Goal: Connect with others: Connect with others

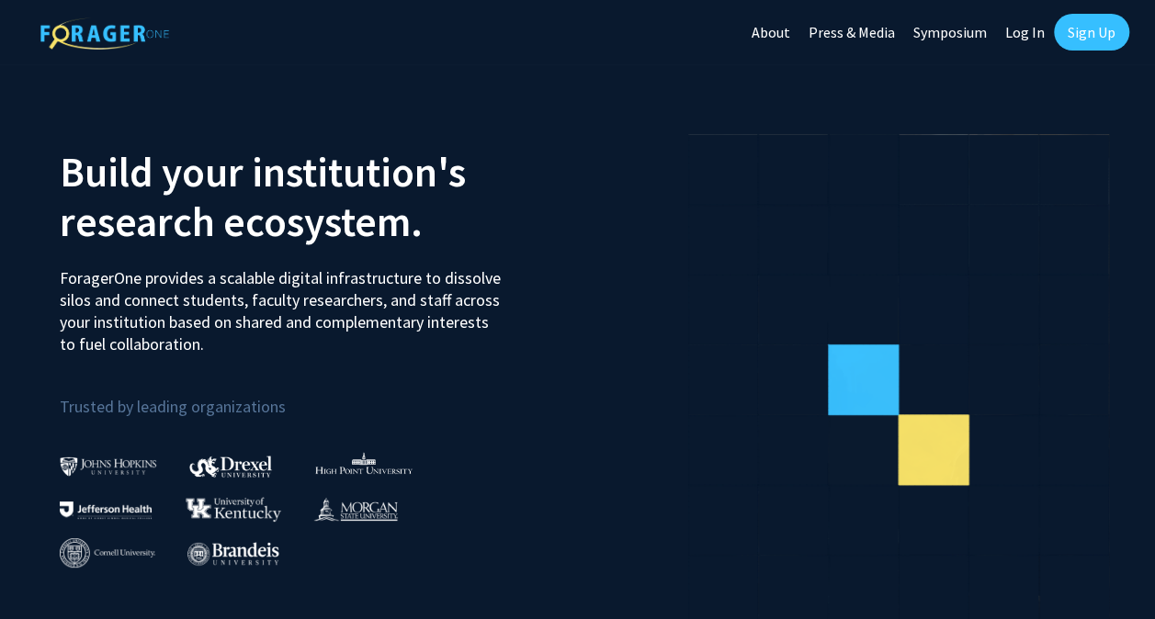
click at [1095, 22] on link "Sign Up" at bounding box center [1091, 32] width 75 height 37
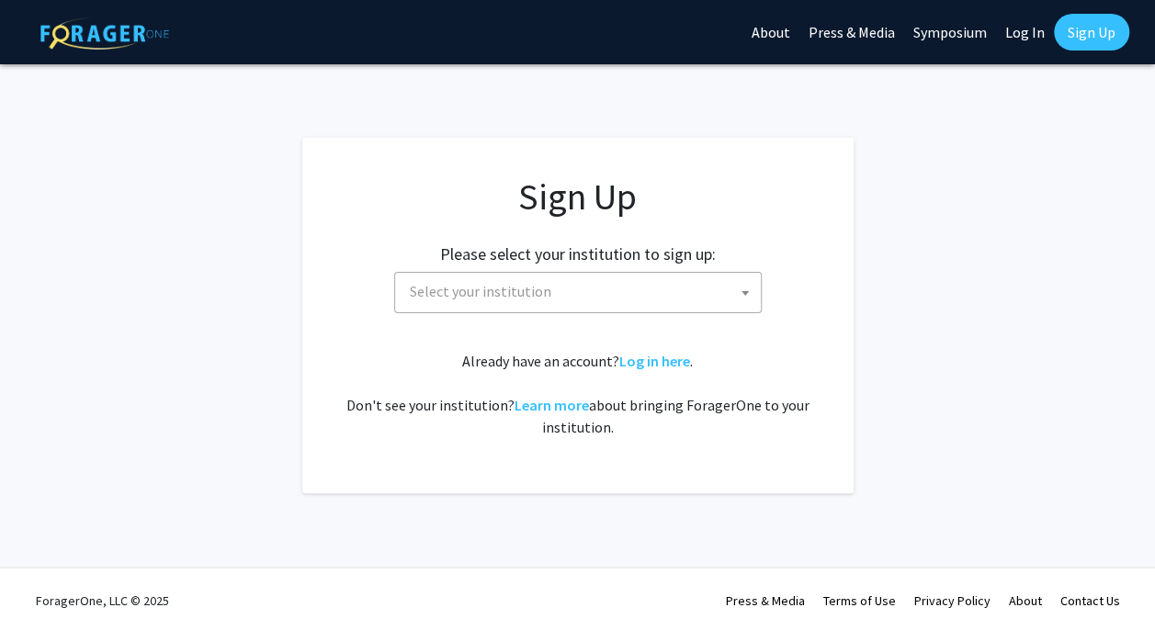
click at [526, 298] on span "Select your institution" at bounding box center [480, 291] width 141 height 18
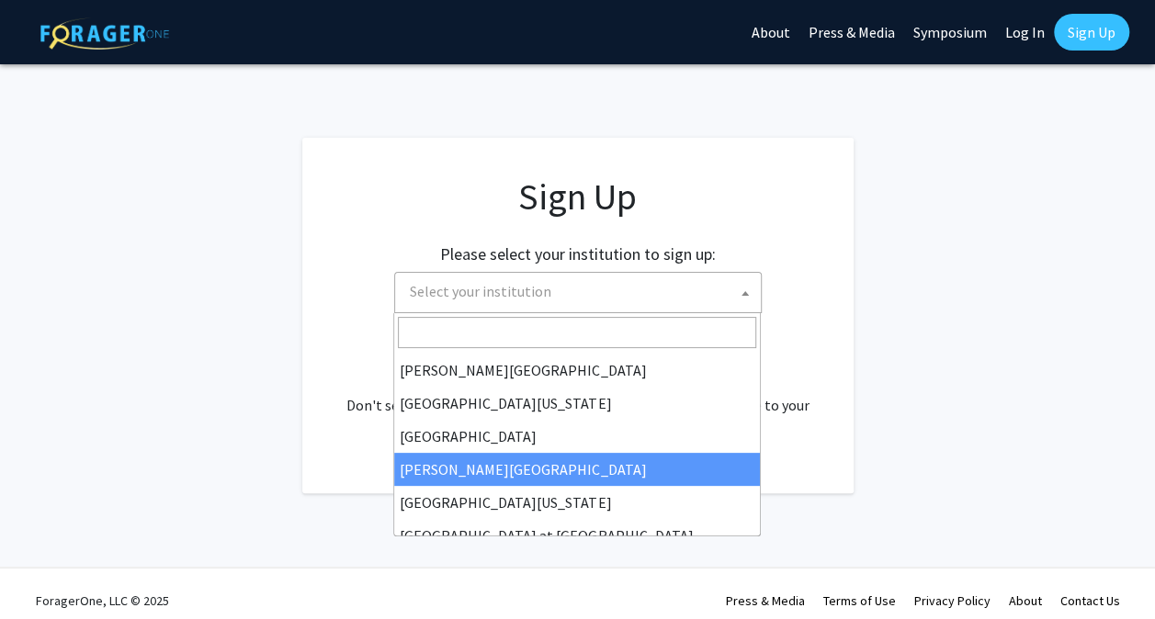
scroll to position [643, 0]
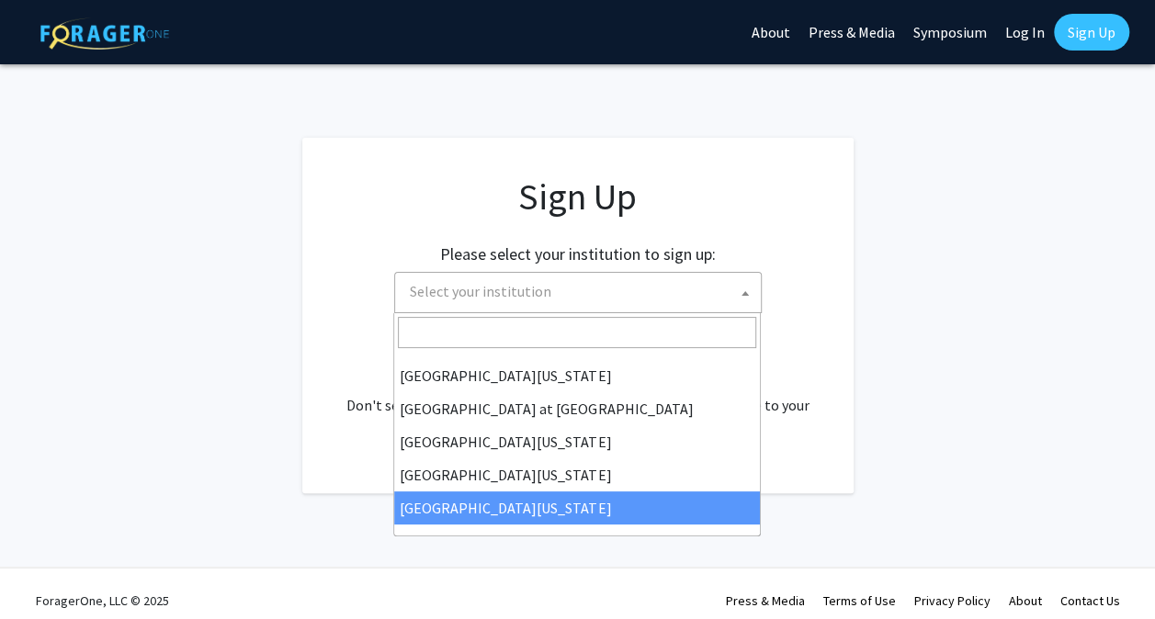
select select "33"
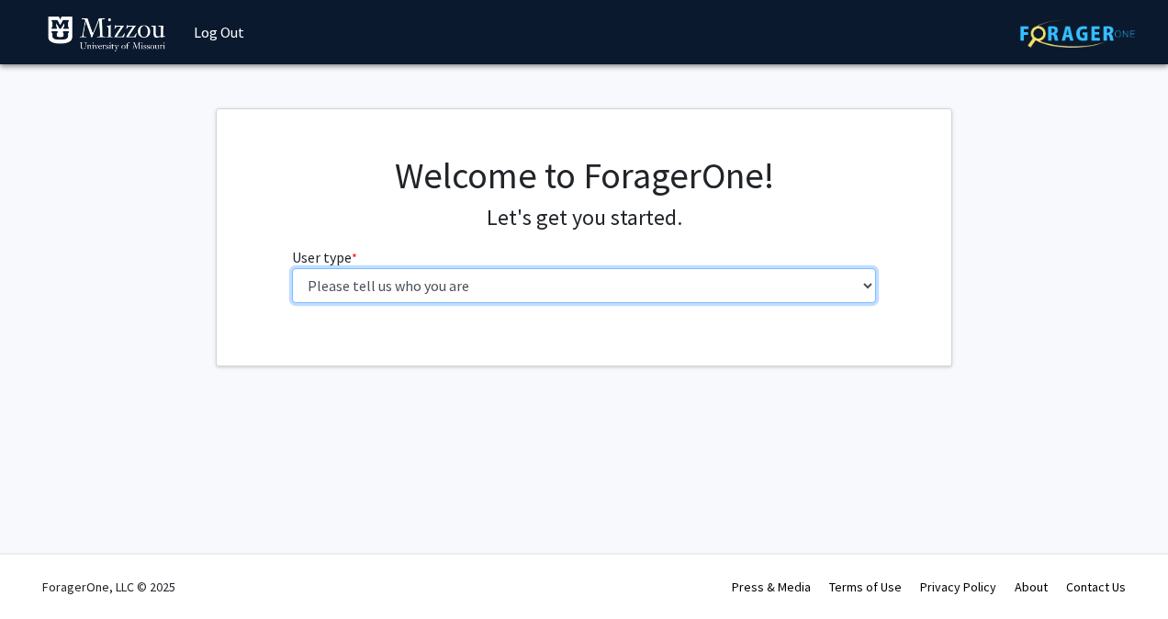
click at [526, 288] on select "Please tell us who you are Undergraduate Student Master's Student Doctoral Cand…" at bounding box center [584, 285] width 585 height 35
select select "1: undergrad"
click at [292, 268] on select "Please tell us who you are Undergraduate Student Master's Student Doctoral Cand…" at bounding box center [584, 285] width 585 height 35
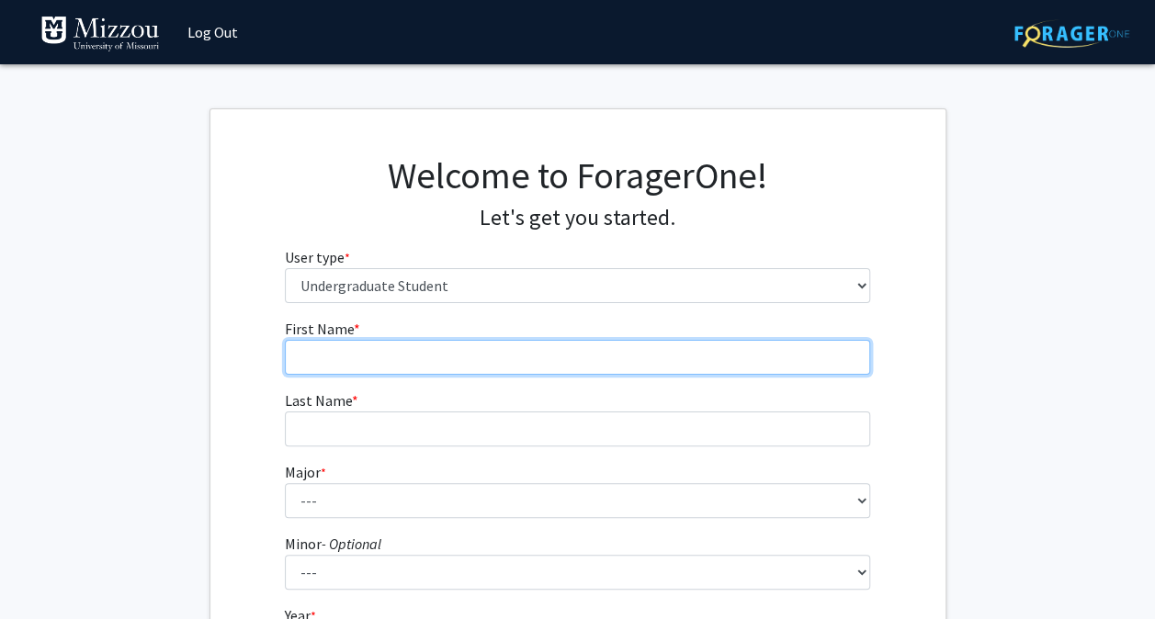
click at [490, 373] on input "First Name * required" at bounding box center [577, 357] width 585 height 35
type input "Lucas"
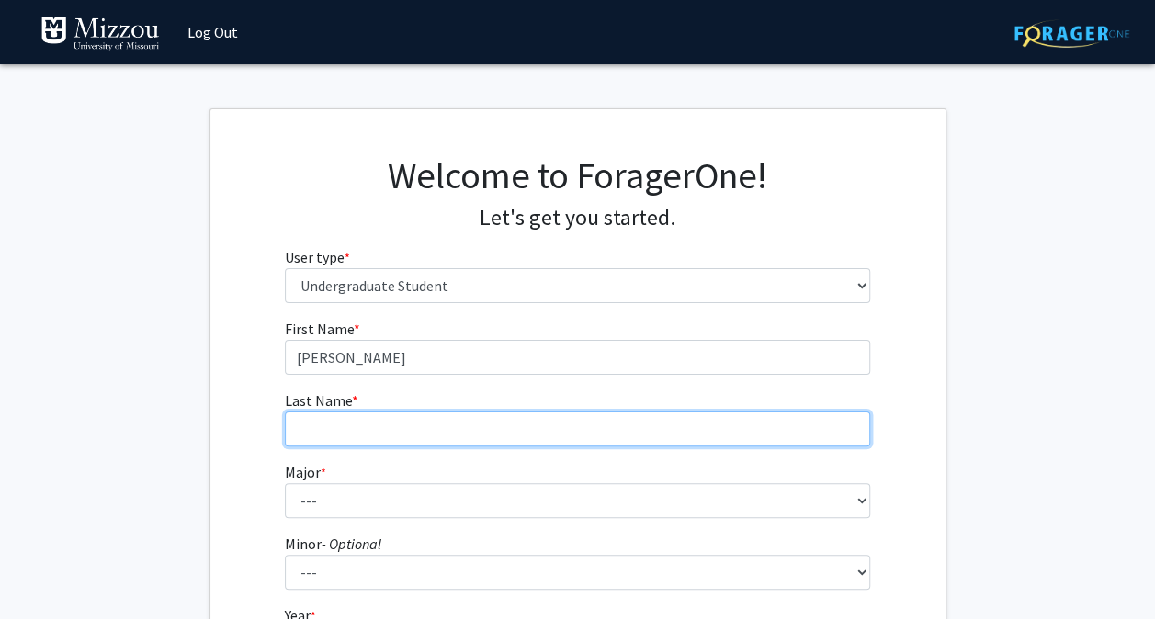
click at [303, 424] on input "Last Name * required" at bounding box center [577, 428] width 585 height 35
type input "Behlke"
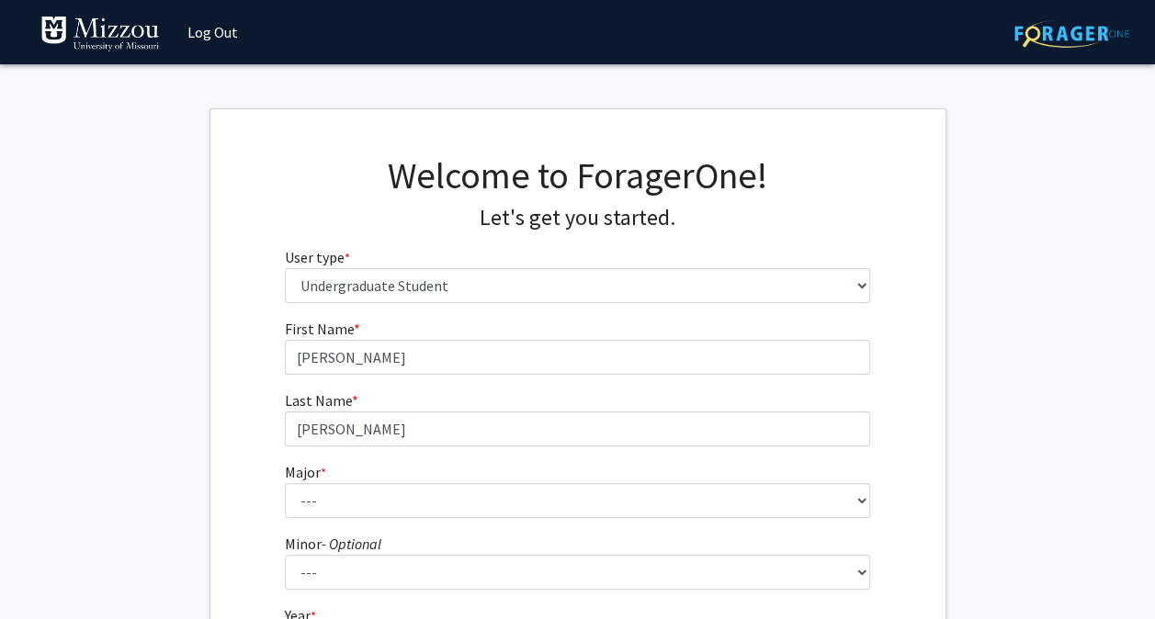
click at [220, 426] on div "First Name * required Lucas Last Name * required Behlke Major * required --- Ag…" at bounding box center [577, 551] width 735 height 467
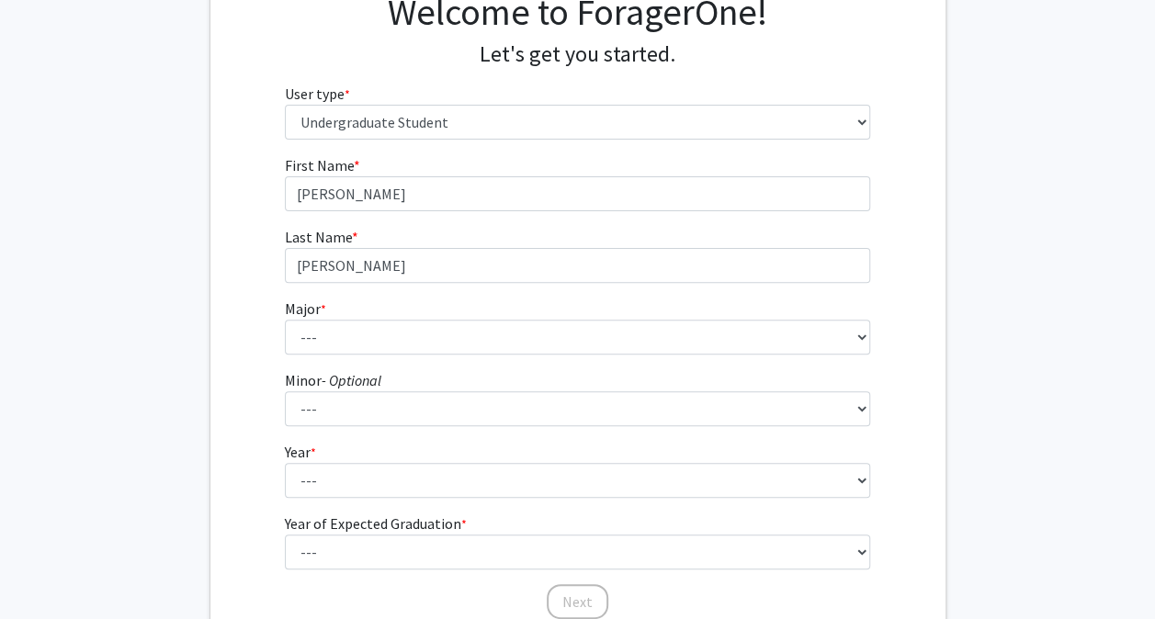
scroll to position [166, 0]
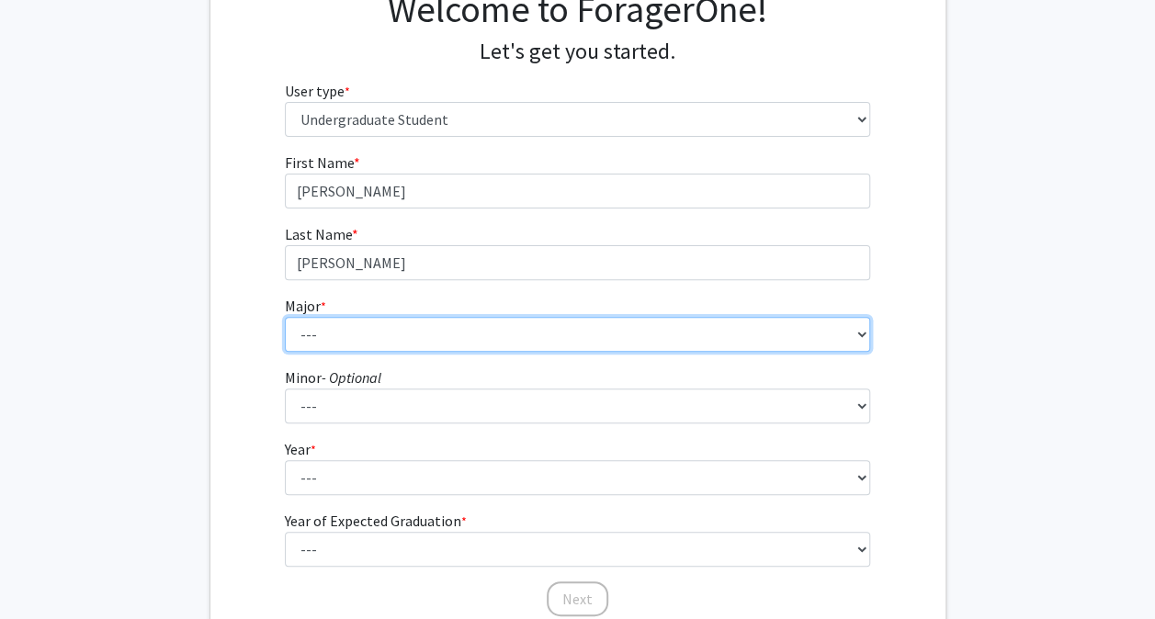
click at [379, 324] on select "--- Agribusiness Management Agricultural Education Agricultural Education: Comm…" at bounding box center [577, 334] width 585 height 35
select select "135: 2628"
click at [285, 317] on select "--- Agribusiness Management Agricultural Education Agricultural Education: Comm…" at bounding box center [577, 334] width 585 height 35
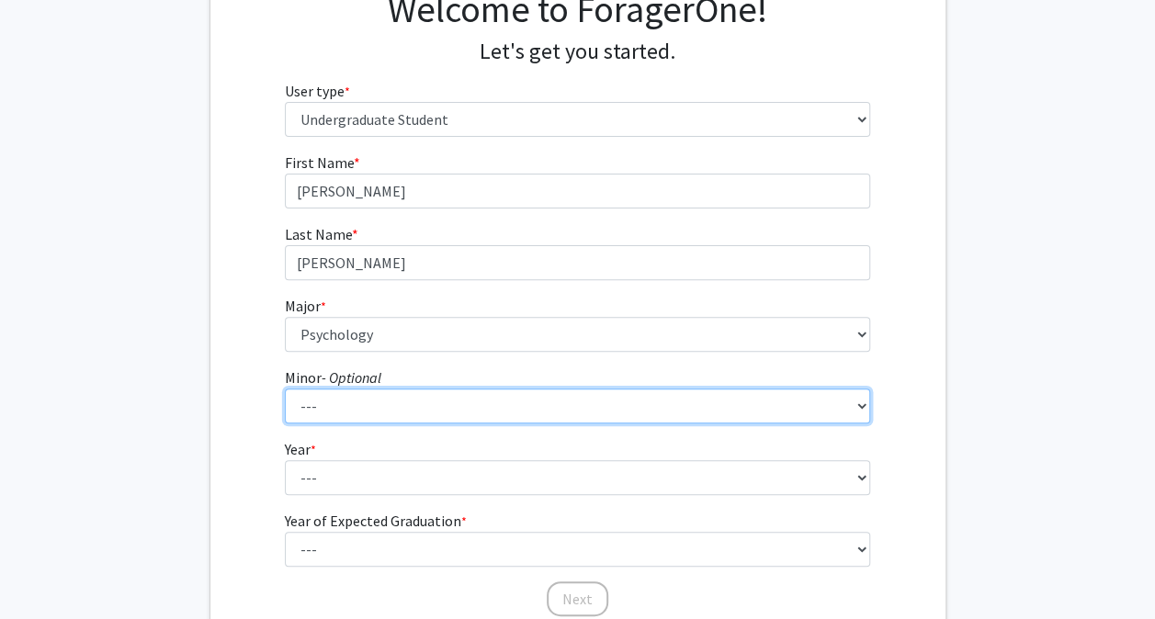
click at [366, 398] on select "--- Accountancy Aerospace Engineering Aerospace Studies Agribusiness Management…" at bounding box center [577, 406] width 585 height 35
select select "29: 1985"
click at [285, 389] on select "--- Accountancy Aerospace Engineering Aerospace Studies Agribusiness Management…" at bounding box center [577, 406] width 585 height 35
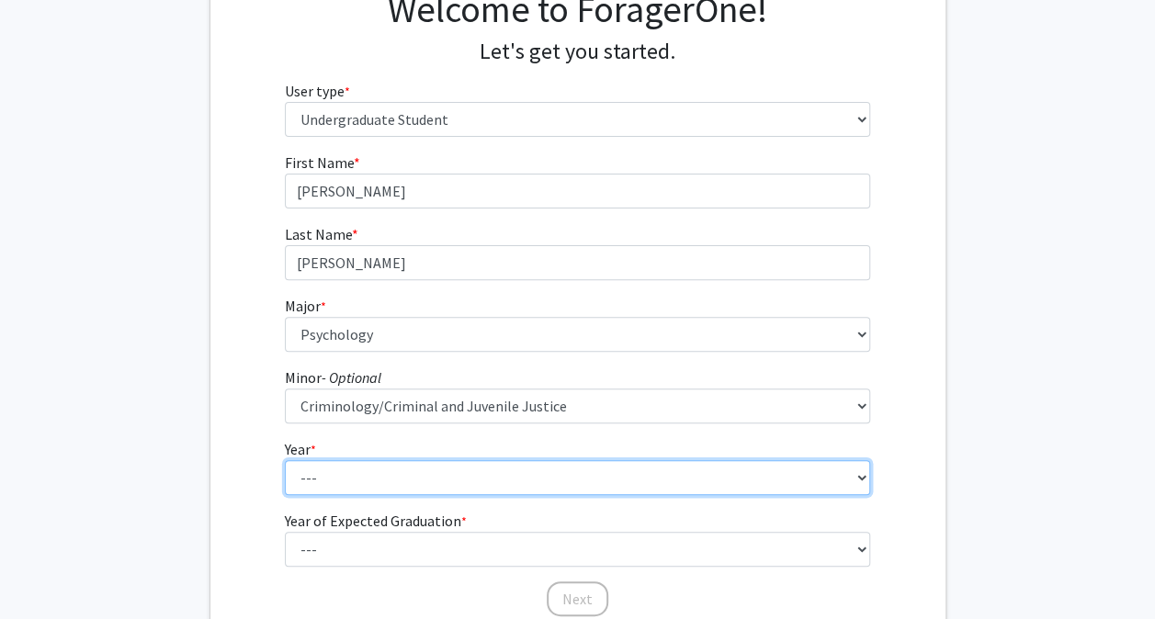
click at [340, 471] on select "--- First-year Sophomore Junior Senior Postbaccalaureate Certificate" at bounding box center [577, 477] width 585 height 35
select select "3: junior"
click at [285, 460] on select "--- First-year Sophomore Junior Senior Postbaccalaureate Certificate" at bounding box center [577, 477] width 585 height 35
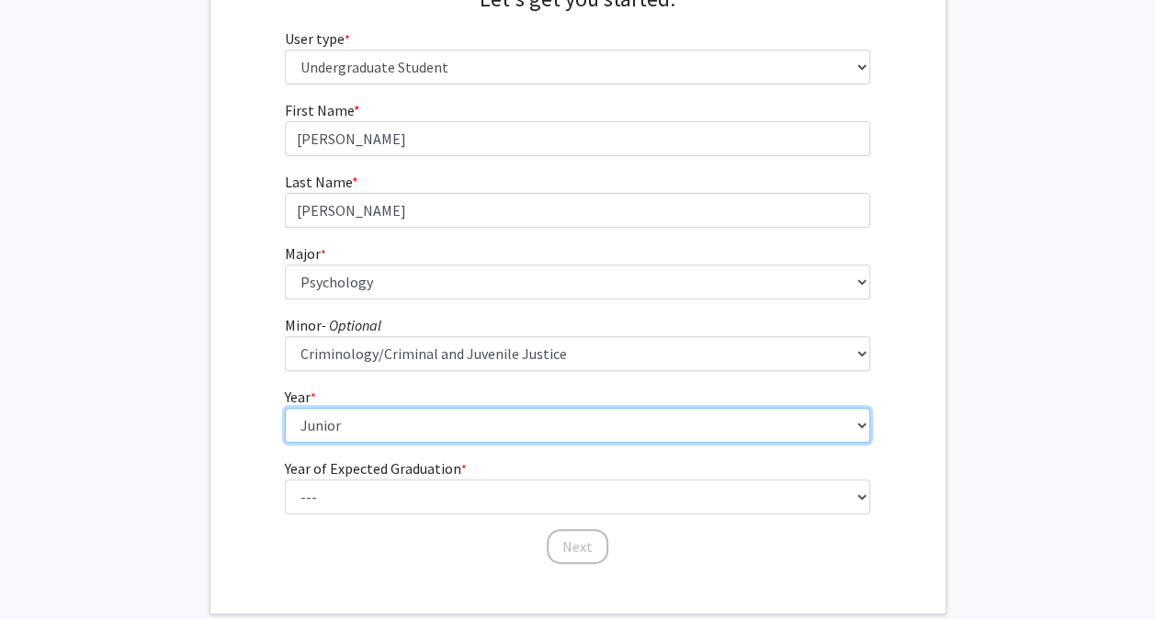
scroll to position [220, 0]
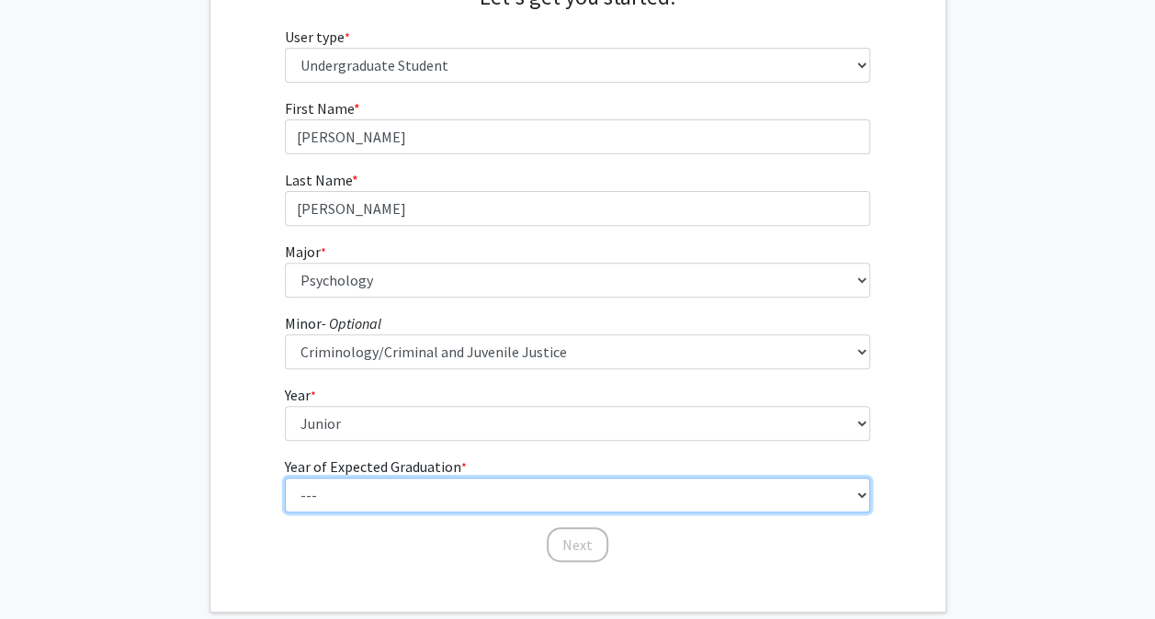
click at [364, 494] on select "--- 2025 2026 2027 2028 2029 2030 2031 2032 2033 2034" at bounding box center [577, 495] width 585 height 35
select select "3: 2027"
click at [285, 478] on select "--- 2025 2026 2027 2028 2029 2030 2031 2032 2033 2034" at bounding box center [577, 495] width 585 height 35
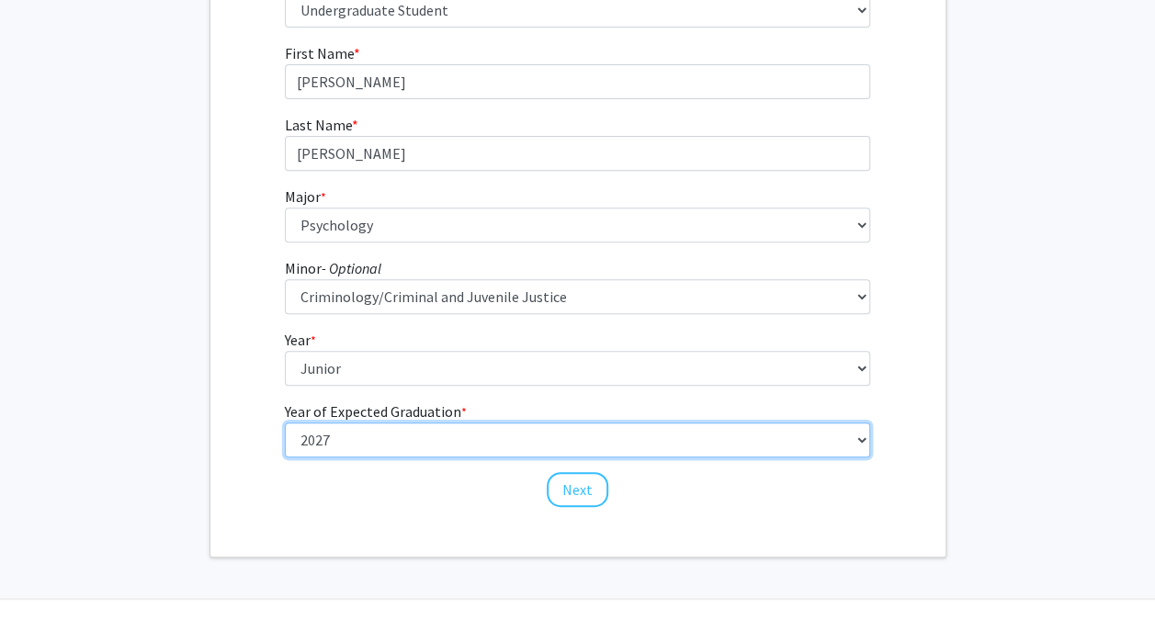
scroll to position [276, 0]
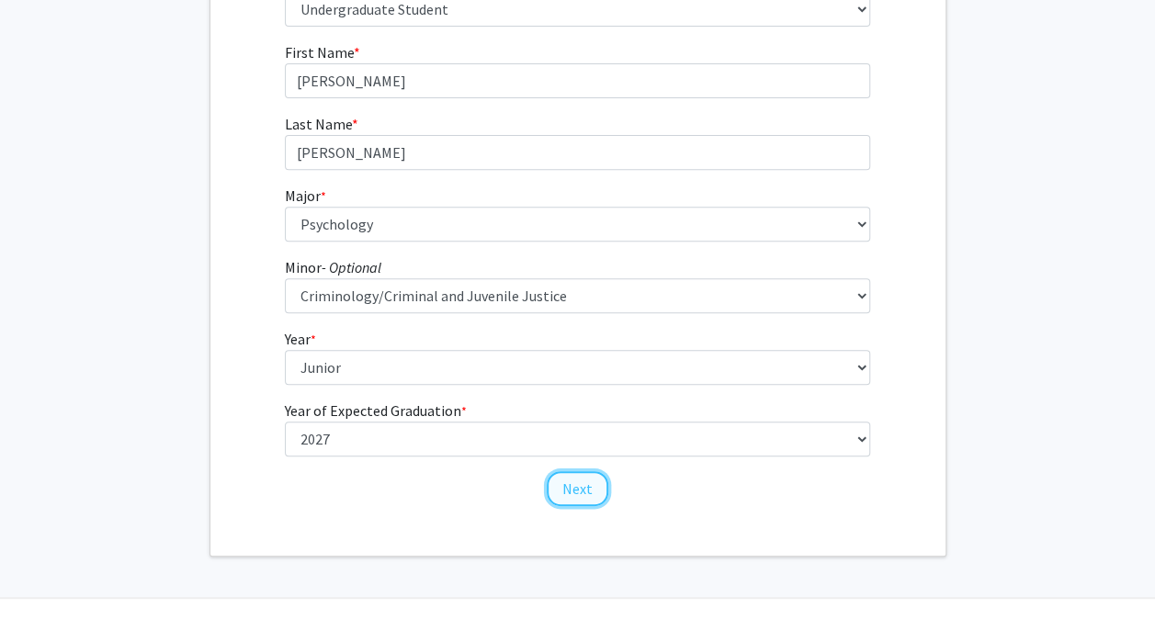
click at [582, 480] on button "Next" at bounding box center [578, 488] width 62 height 35
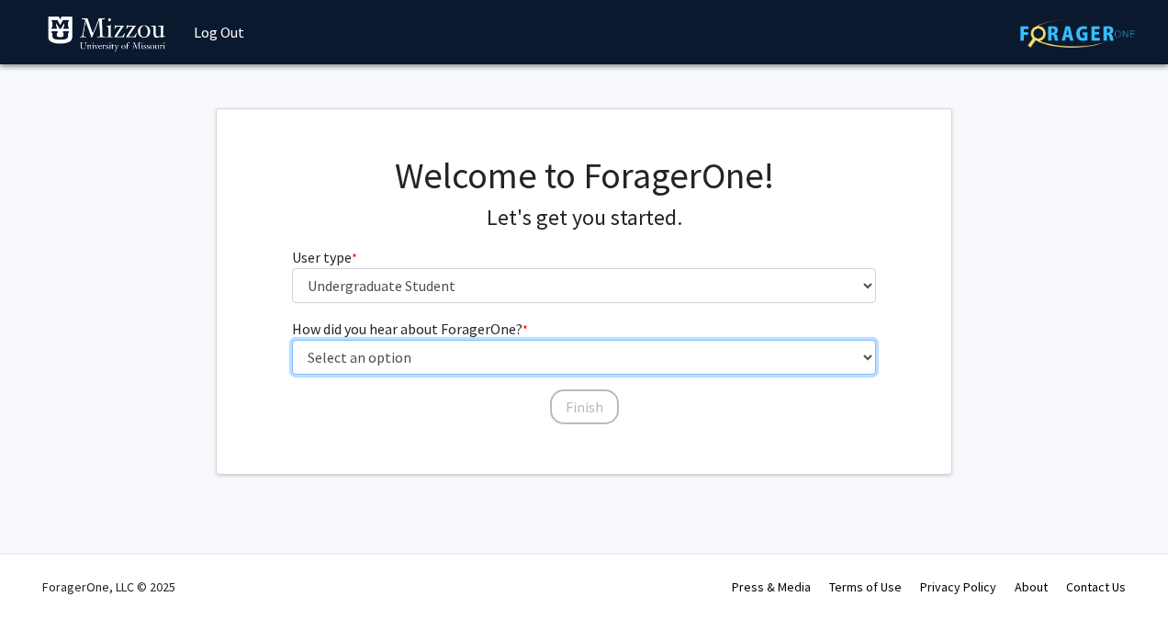
click at [547, 358] on select "Select an option Peer/student recommendation Faculty/staff recommendation Unive…" at bounding box center [584, 357] width 585 height 35
select select "2: faculty_recommendation"
click at [292, 340] on select "Select an option Peer/student recommendation Faculty/staff recommendation Unive…" at bounding box center [584, 357] width 585 height 35
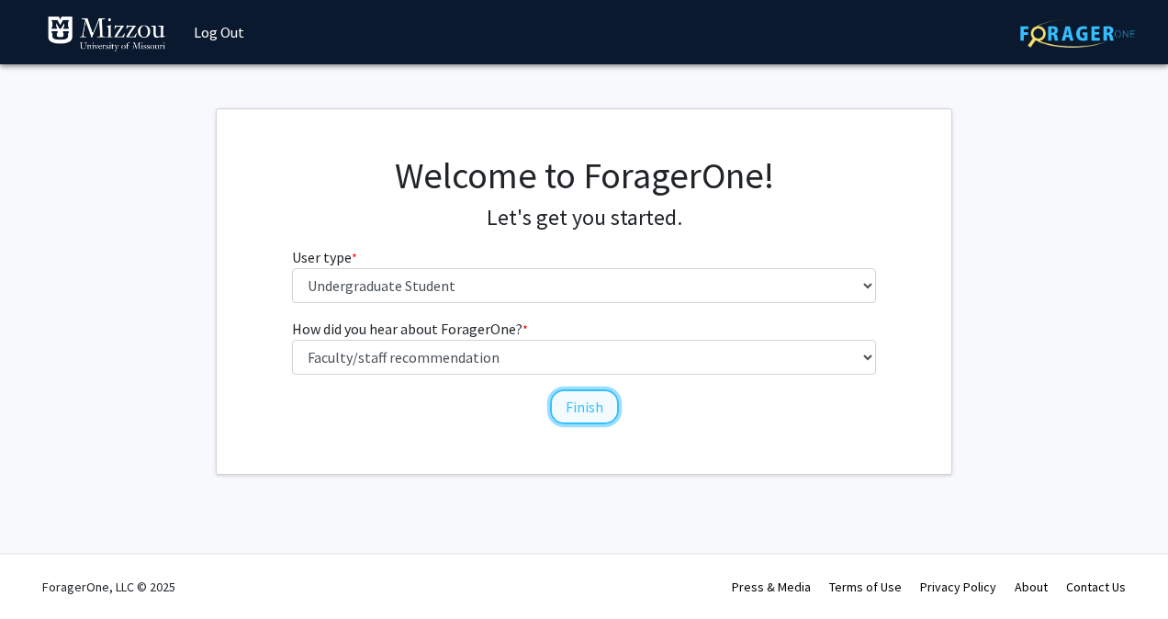
click at [568, 411] on button "Finish" at bounding box center [584, 406] width 69 height 35
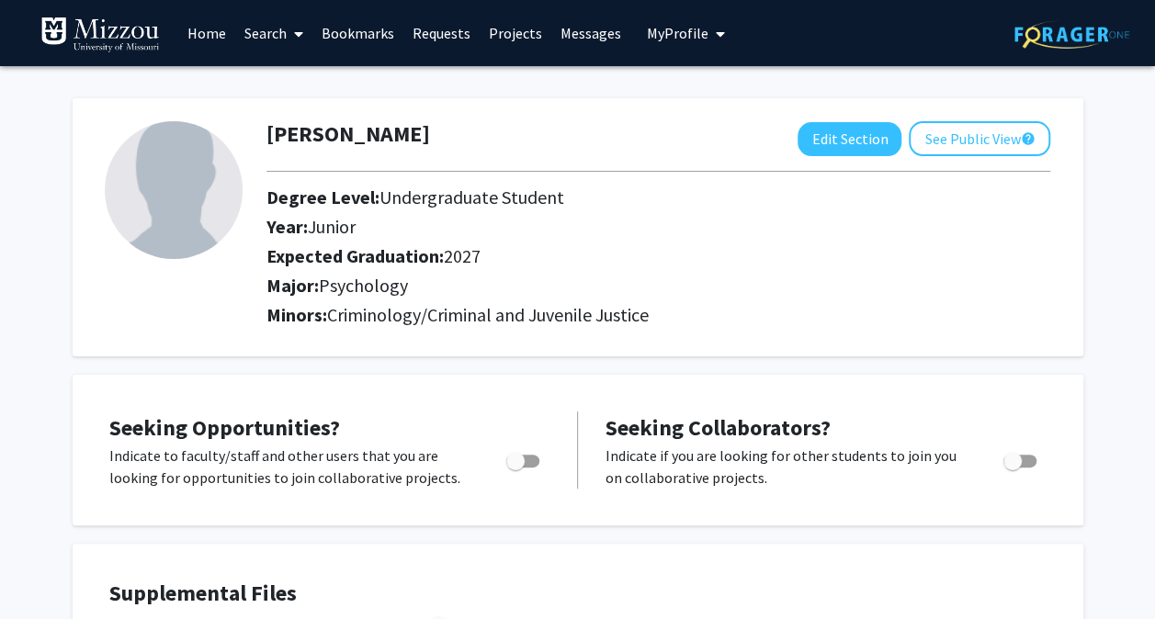
click at [281, 29] on link "Search" at bounding box center [273, 33] width 77 height 64
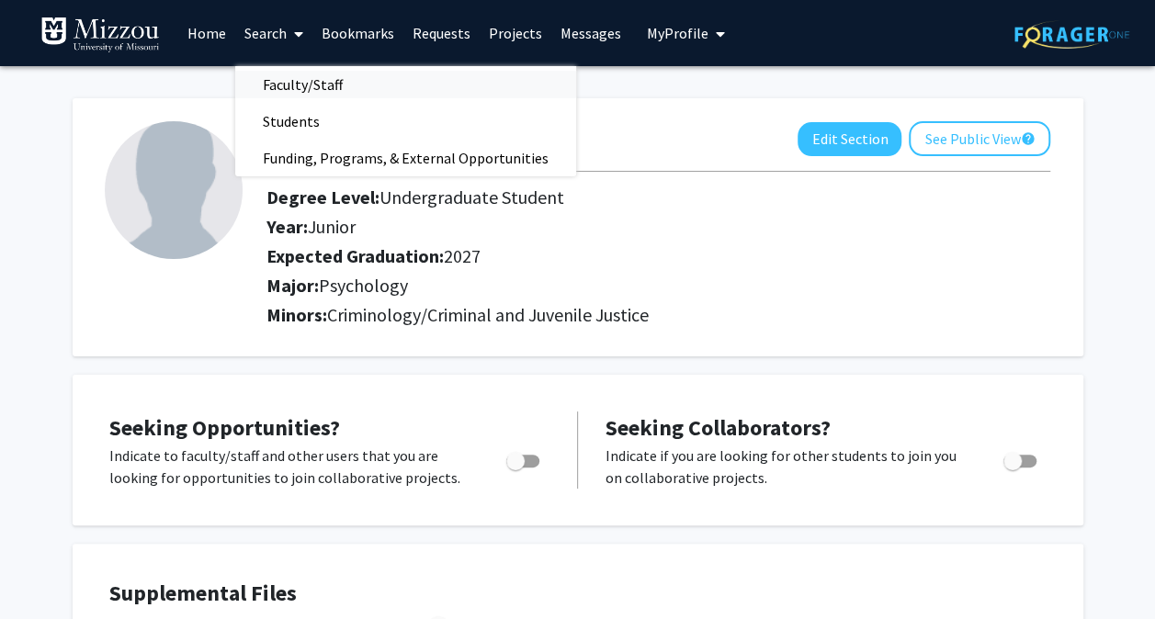
click at [310, 72] on span "Faculty/Staff" at bounding box center [302, 84] width 135 height 37
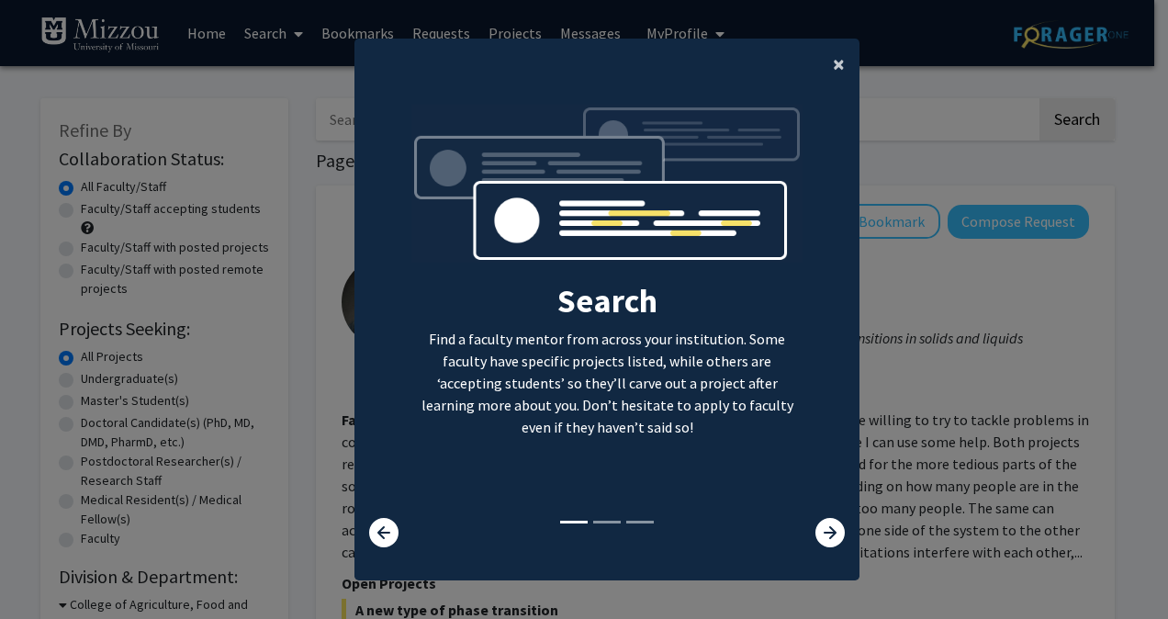
click at [833, 64] on span "×" at bounding box center [839, 64] width 12 height 28
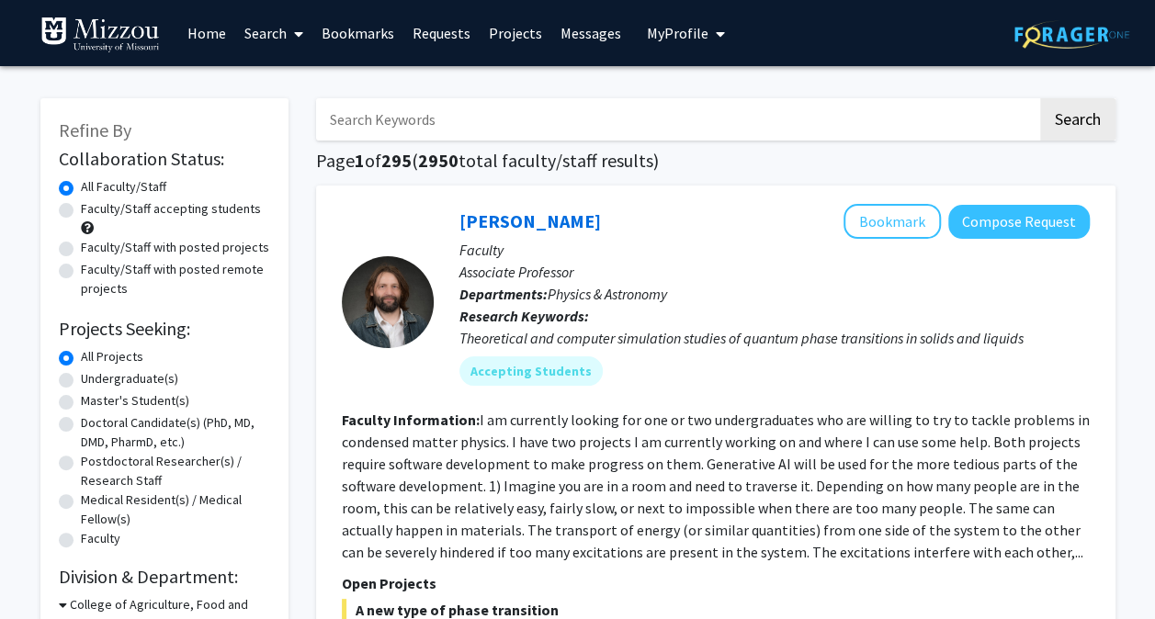
click at [582, 114] on input "Search Keywords" at bounding box center [676, 119] width 721 height 42
click at [1040, 98] on button "Search" at bounding box center [1077, 119] width 75 height 42
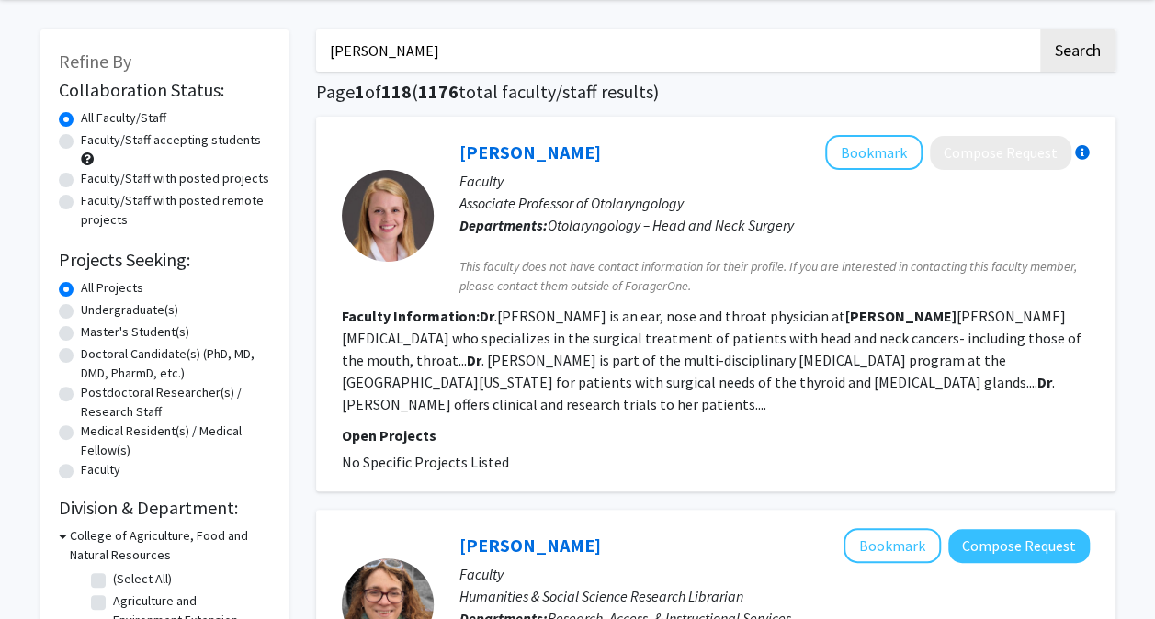
scroll to position [49, 0]
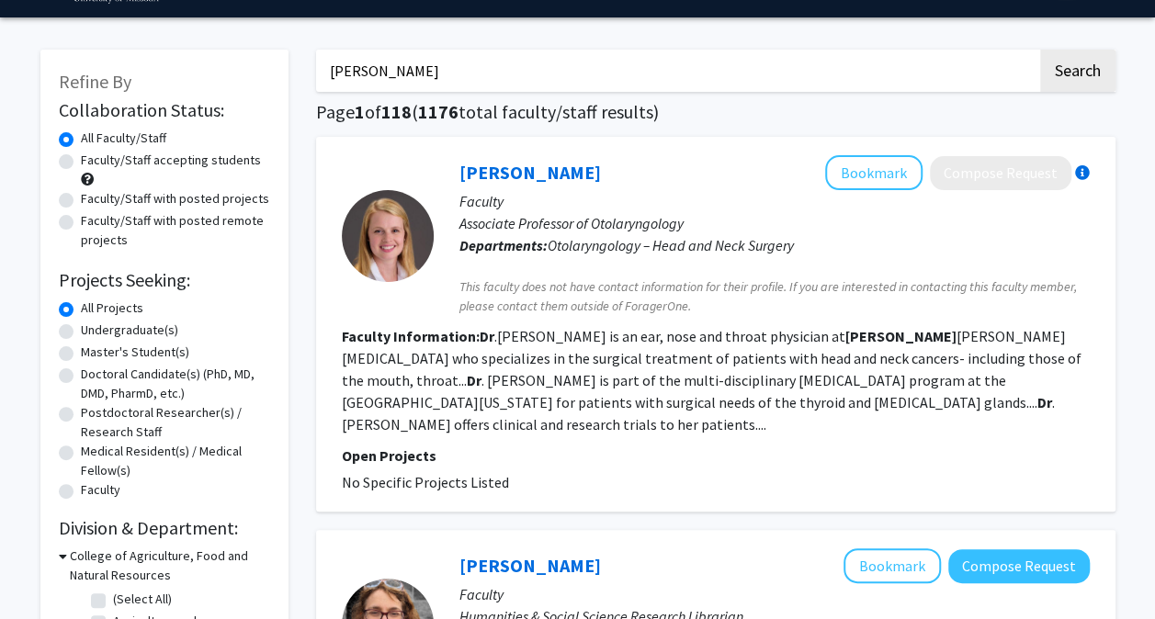
type input "Dr Ellis-Kalton's"
click at [1040, 50] on button "Search" at bounding box center [1077, 71] width 75 height 42
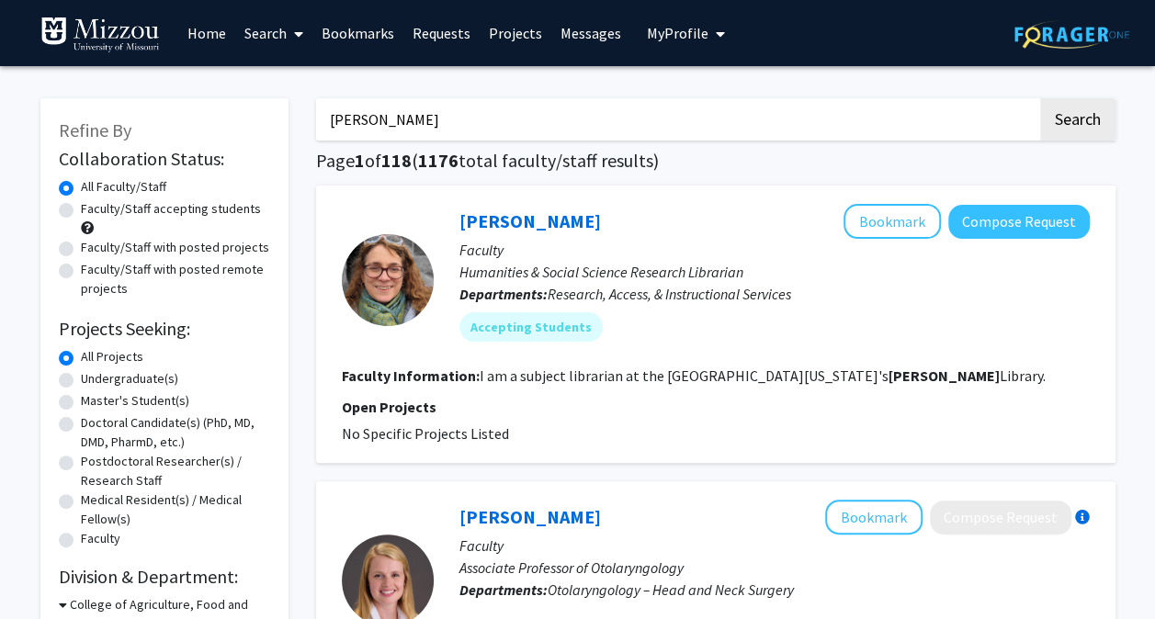
click at [494, 28] on link "Projects" at bounding box center [515, 33] width 72 height 64
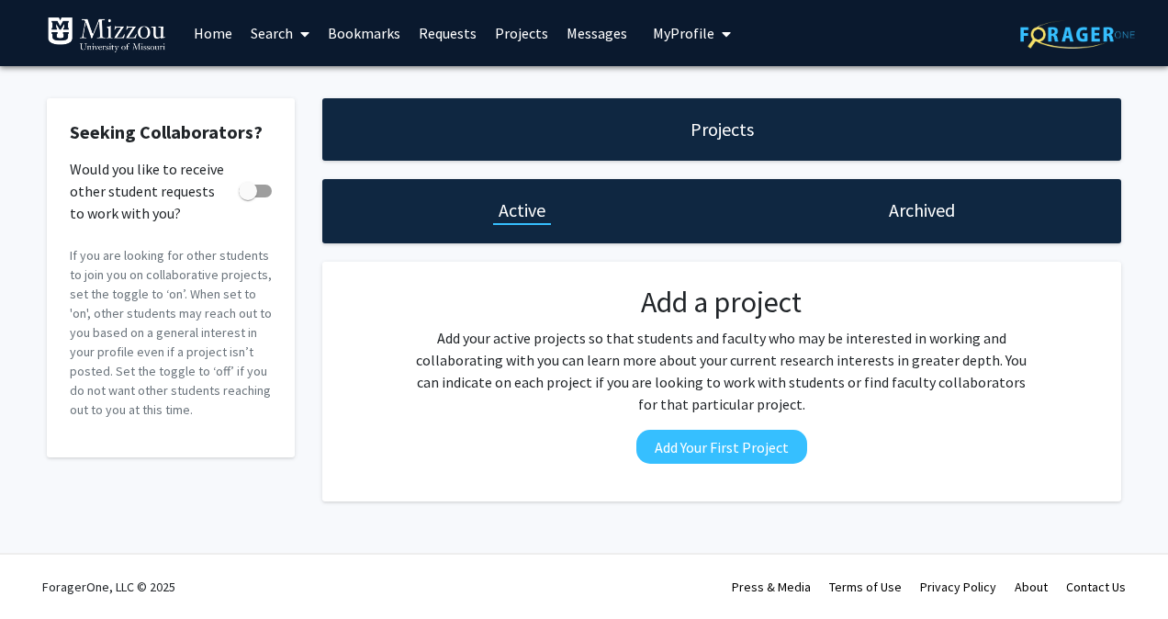
click at [267, 28] on link "Search" at bounding box center [280, 33] width 77 height 64
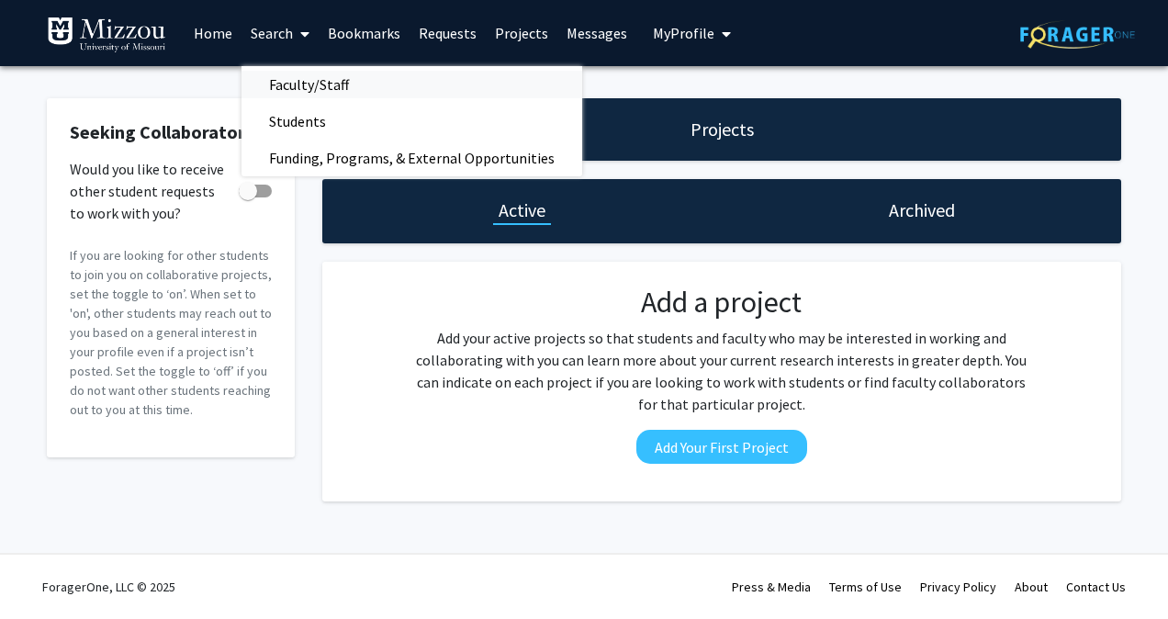
click at [331, 90] on span "Faculty/Staff" at bounding box center [309, 84] width 135 height 37
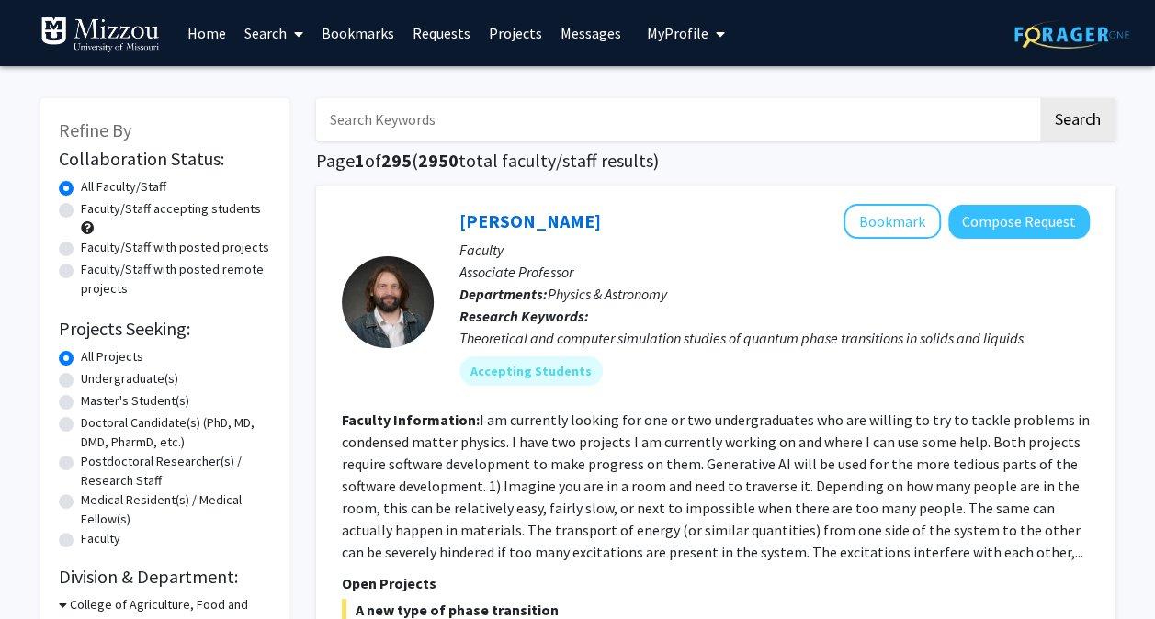
click at [433, 118] on input "Search Keywords" at bounding box center [676, 119] width 721 height 42
click at [858, 119] on input "Search Keywords" at bounding box center [676, 119] width 721 height 42
click at [1040, 98] on button "Search" at bounding box center [1077, 119] width 75 height 42
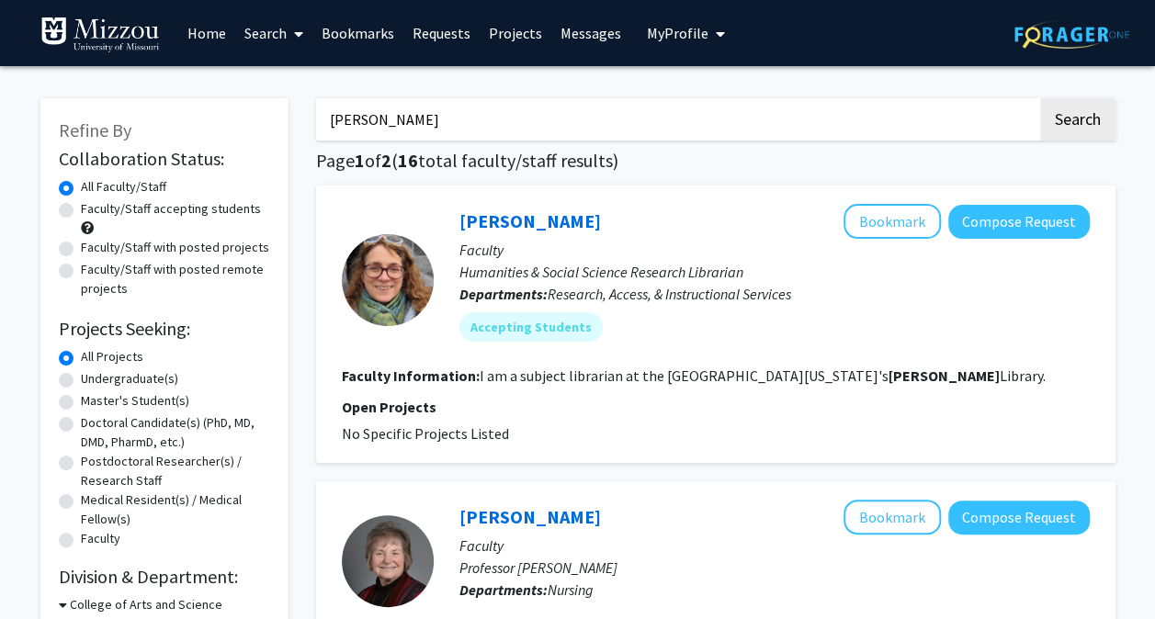
click at [718, 122] on input "Ellis" at bounding box center [676, 119] width 721 height 42
type input "Ellis Kalton"
click at [1040, 98] on button "Search" at bounding box center [1077, 119] width 75 height 42
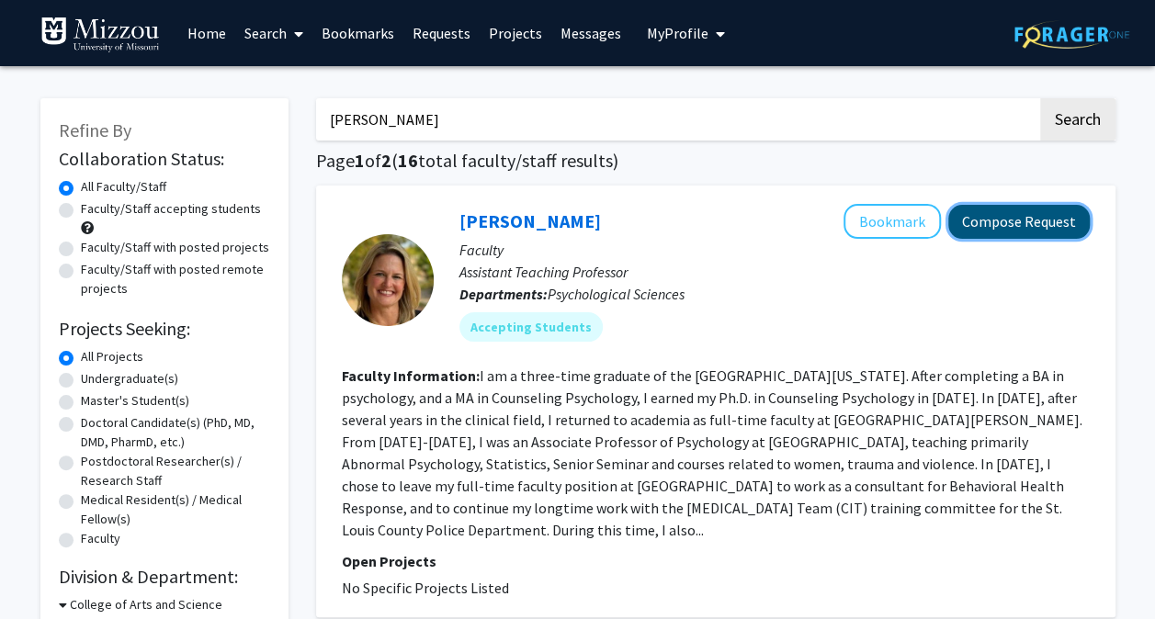
click at [997, 215] on button "Compose Request" at bounding box center [1018, 222] width 141 height 34
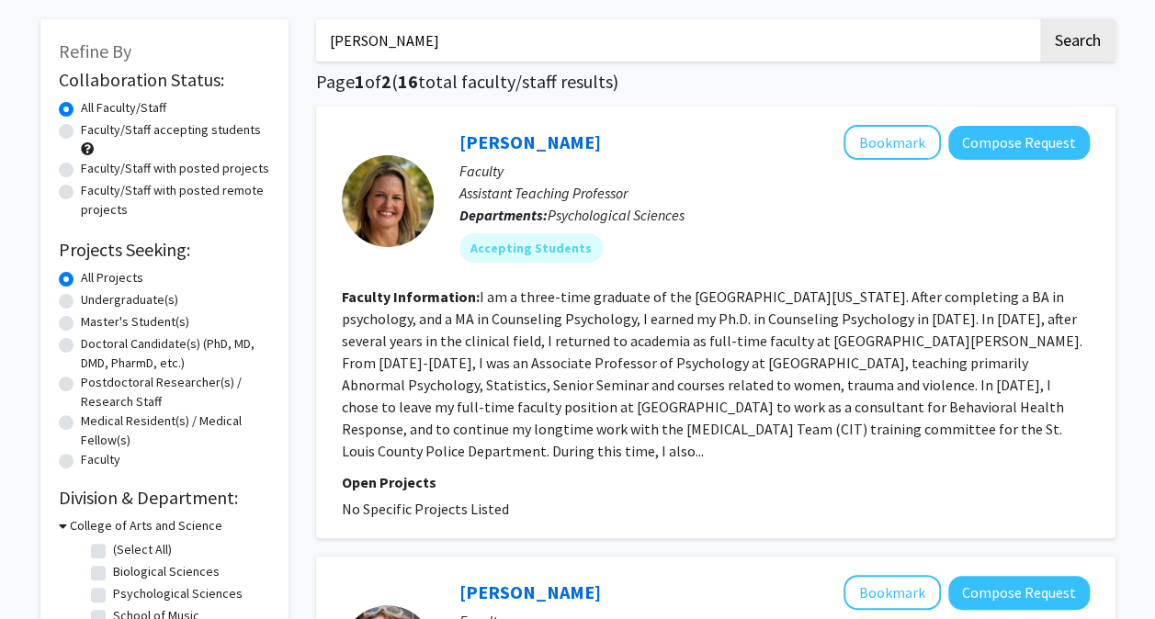
scroll to position [81, 0]
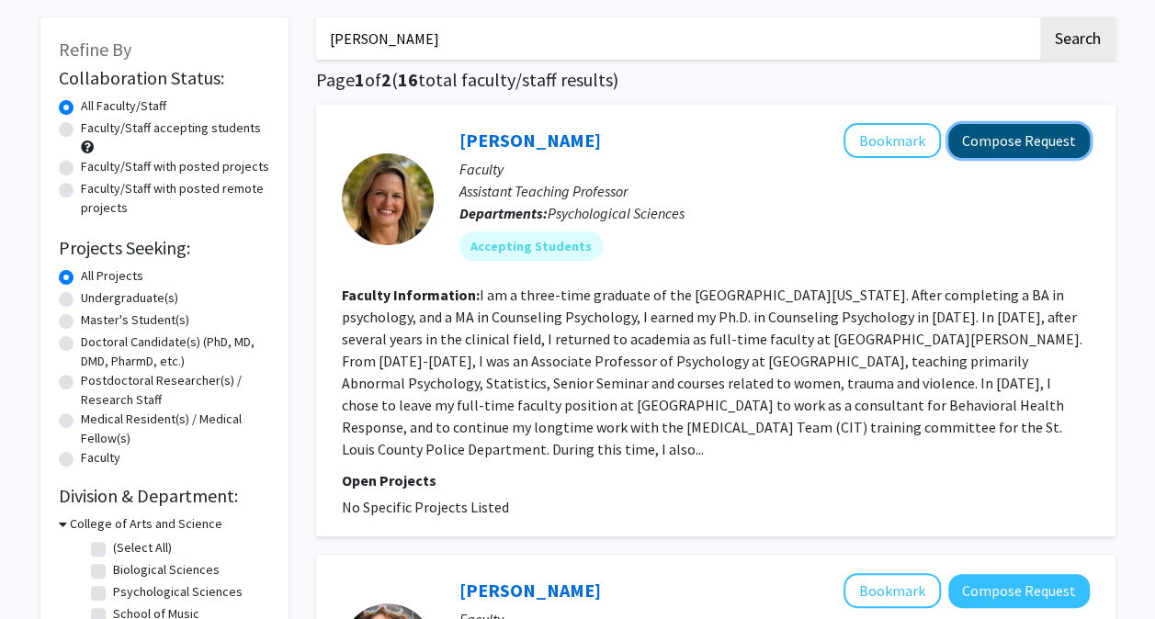
click at [1007, 127] on button "Compose Request" at bounding box center [1018, 141] width 141 height 34
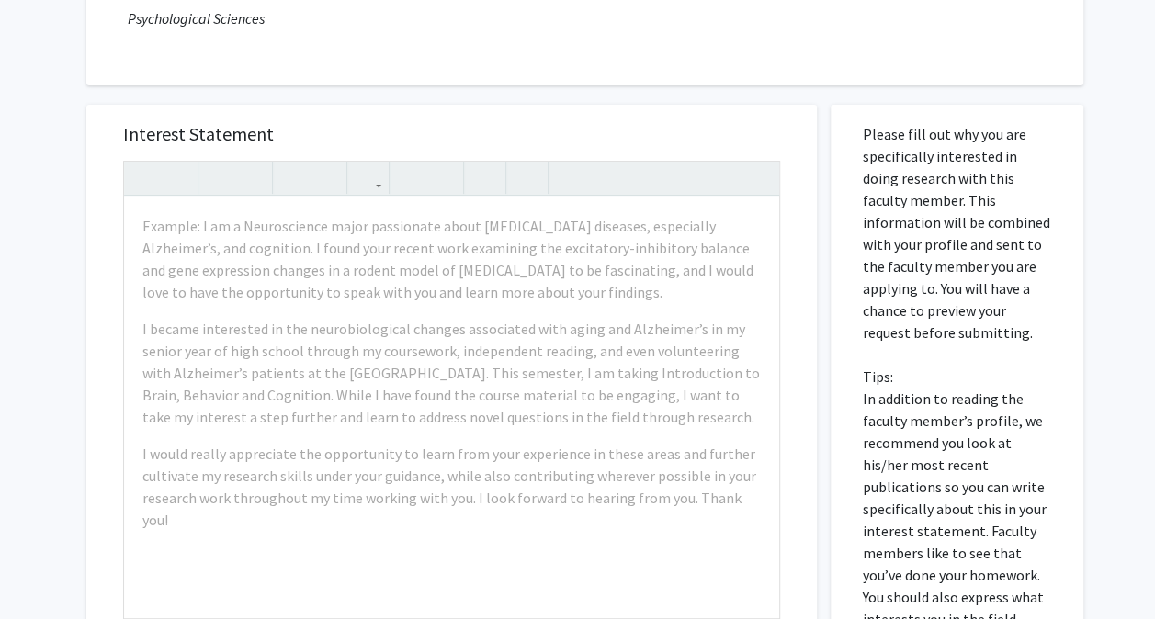
scroll to position [220, 0]
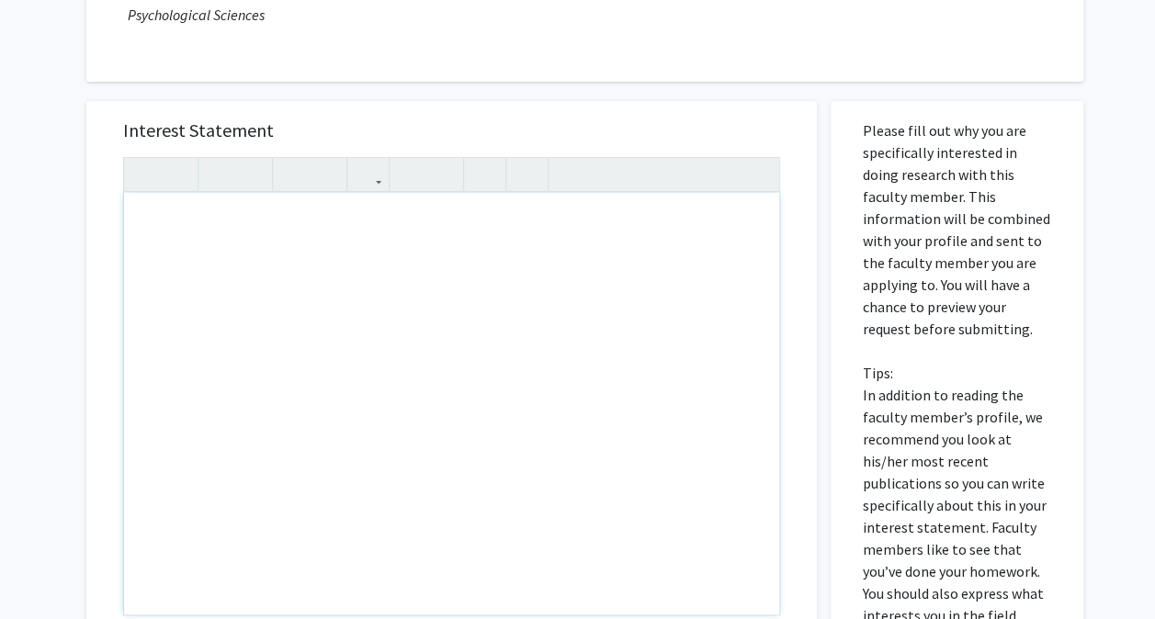
click at [344, 198] on div "Note to users with screen readers: Please press Alt+0 or Option+0 to deactivate…" at bounding box center [451, 404] width 655 height 422
type textarea "<p>Request to work. Research Methods in Psych 3020.</p>"
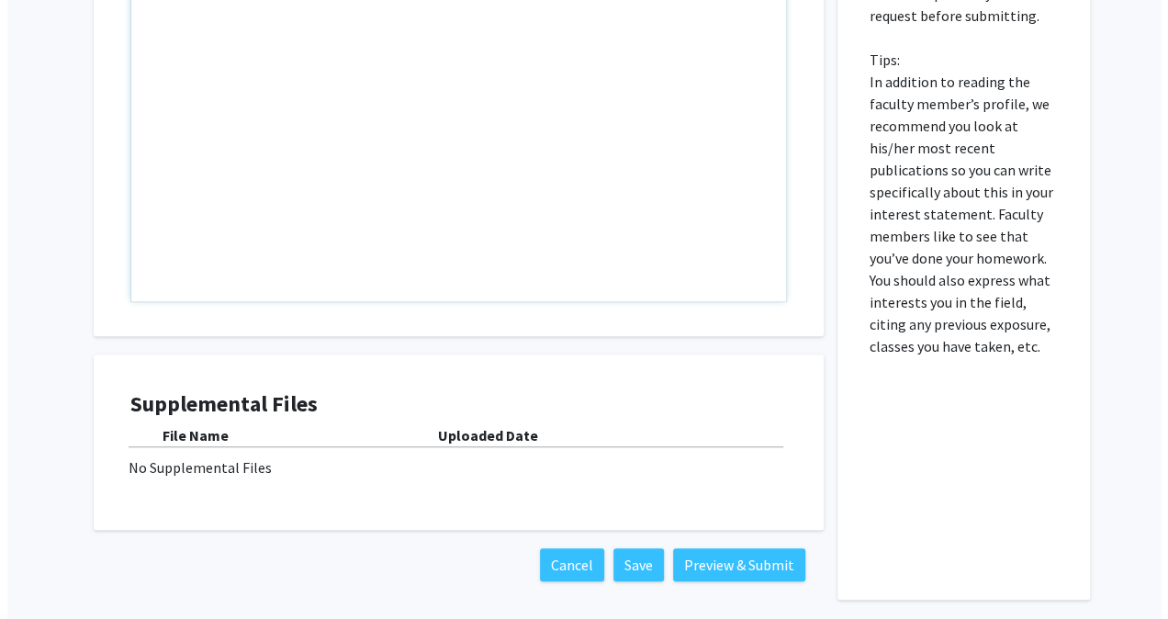
scroll to position [535, 0]
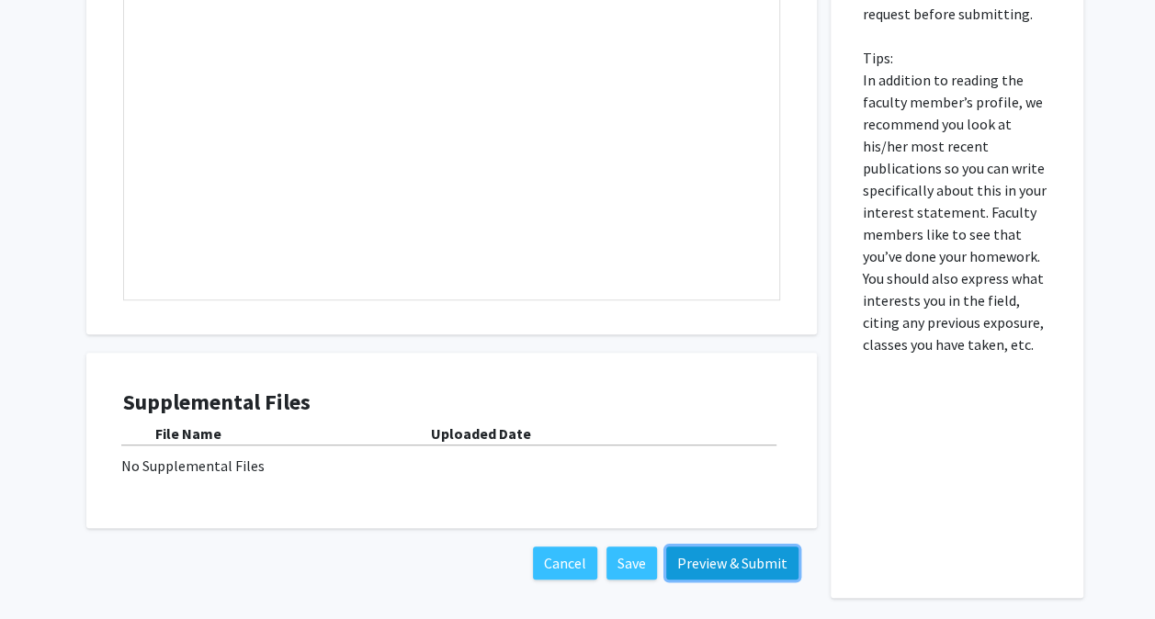
click at [721, 564] on button "Preview & Submit" at bounding box center [732, 563] width 132 height 33
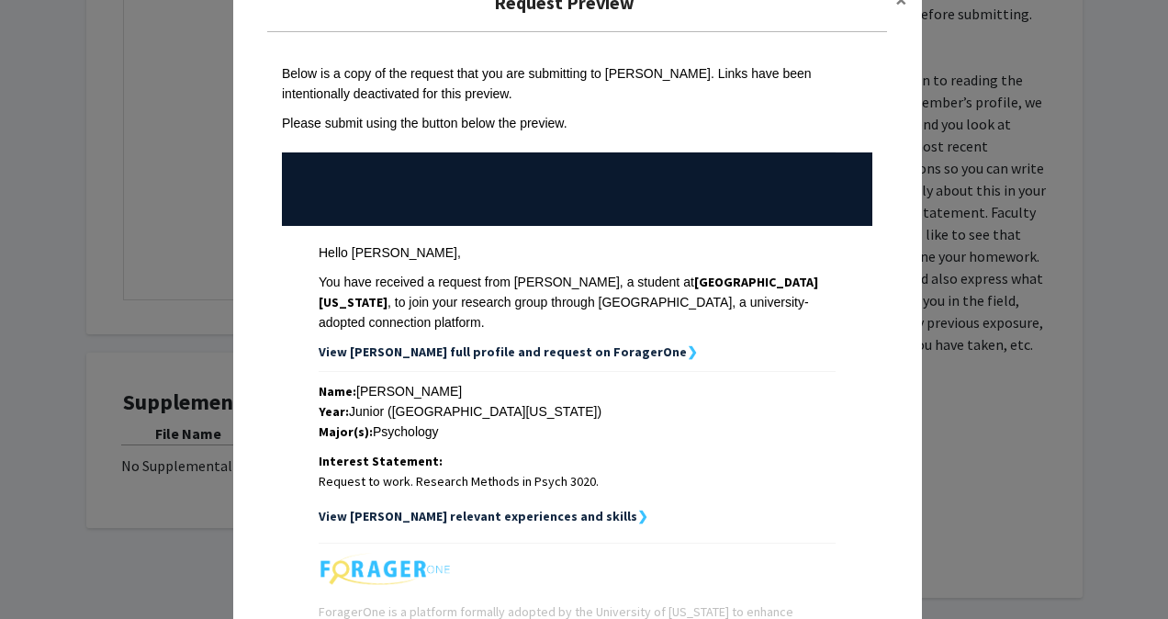
scroll to position [233, 0]
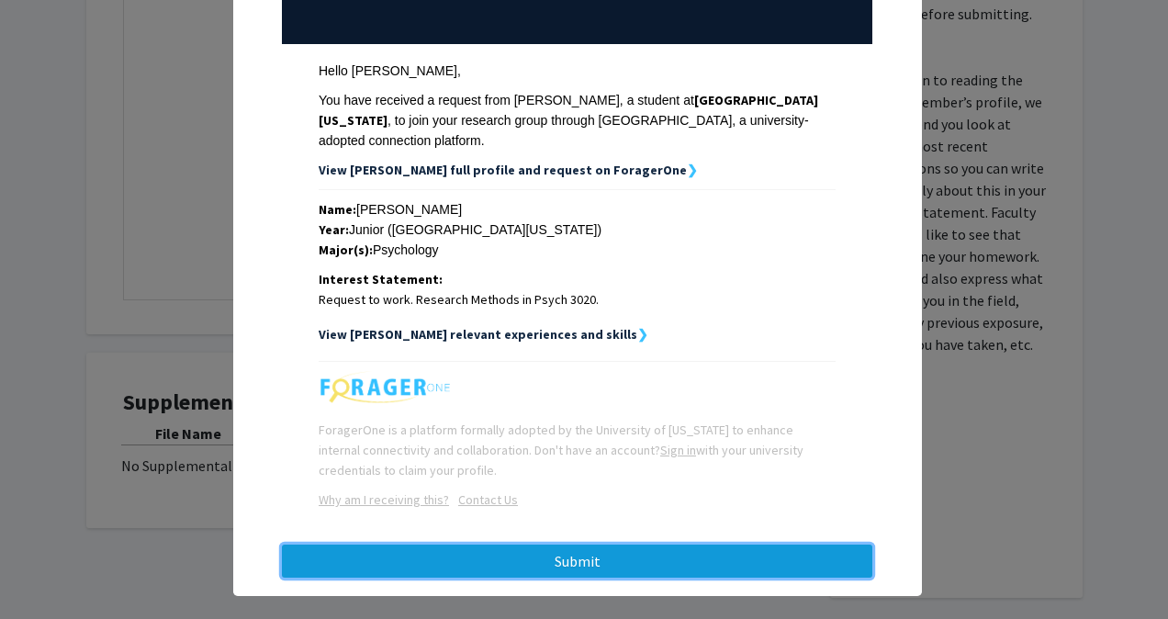
click at [614, 545] on button "Submit" at bounding box center [577, 561] width 591 height 33
